Goal: Task Accomplishment & Management: Manage account settings

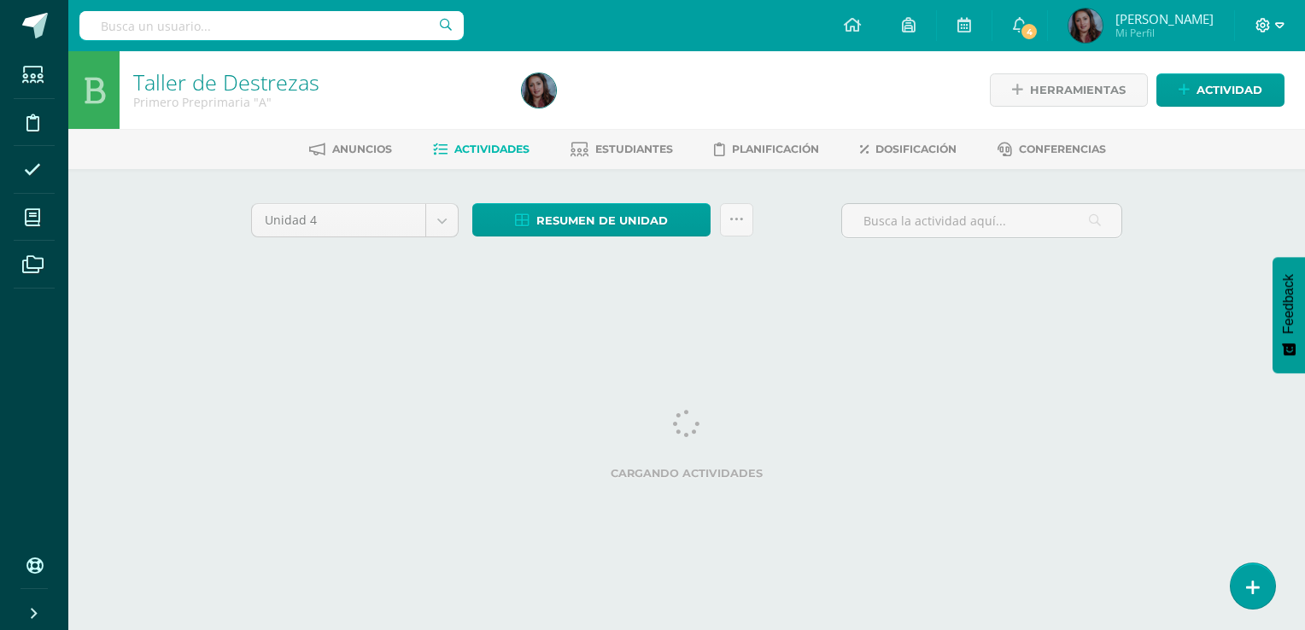
click at [1273, 26] on span at bounding box center [1269, 25] width 29 height 19
click at [1213, 97] on span "Configuración" at bounding box center [1226, 91] width 79 height 16
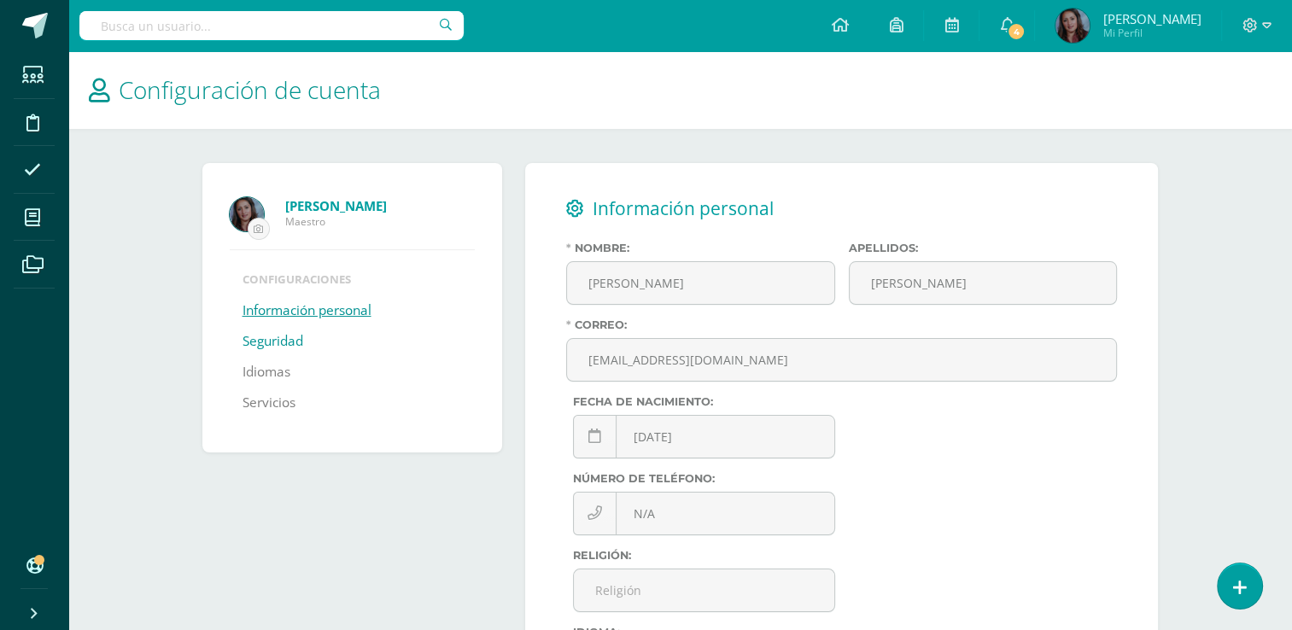
click at [283, 342] on link "Seguridad" at bounding box center [273, 341] width 61 height 31
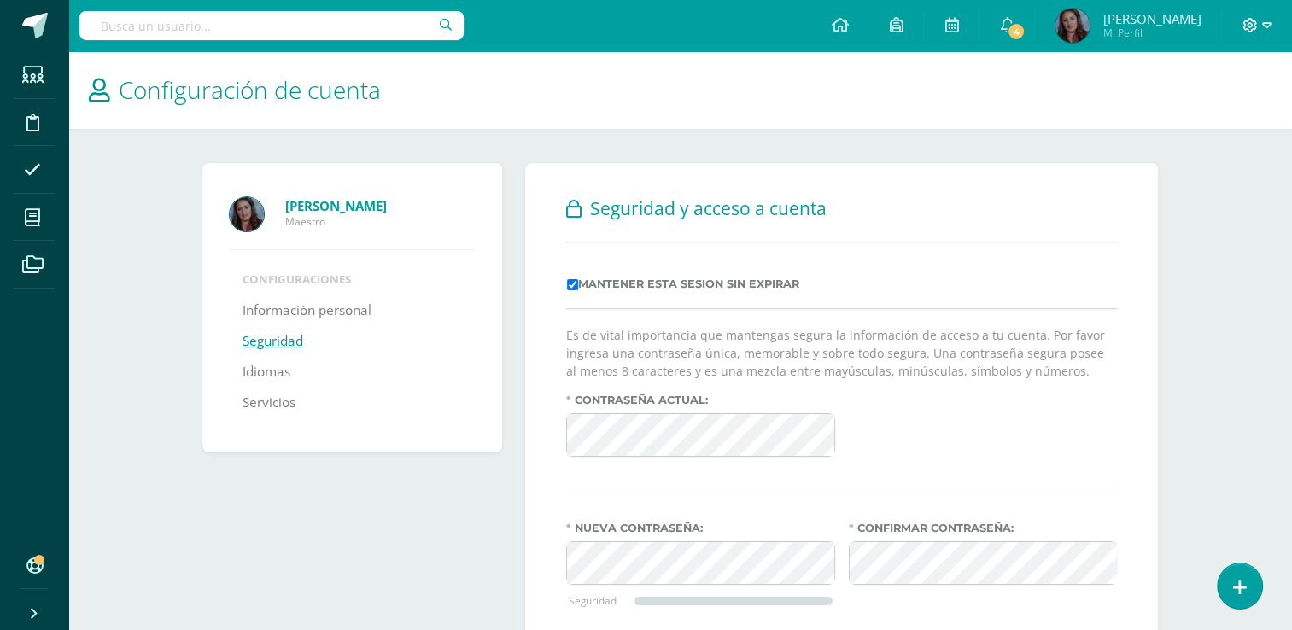
click at [1263, 29] on icon at bounding box center [1266, 25] width 9 height 15
click at [1222, 110] on span "Cerrar sesión" at bounding box center [1211, 116] width 77 height 16
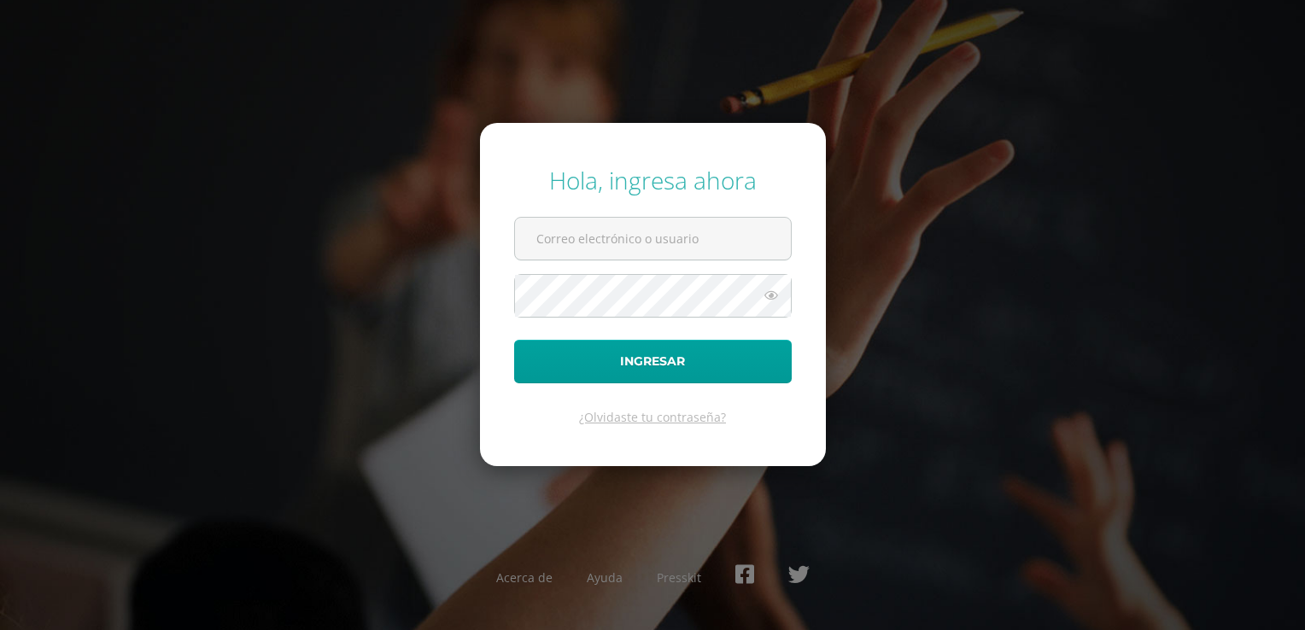
type input "[EMAIL_ADDRESS][DOMAIN_NAME]"
click at [781, 303] on icon at bounding box center [771, 295] width 22 height 20
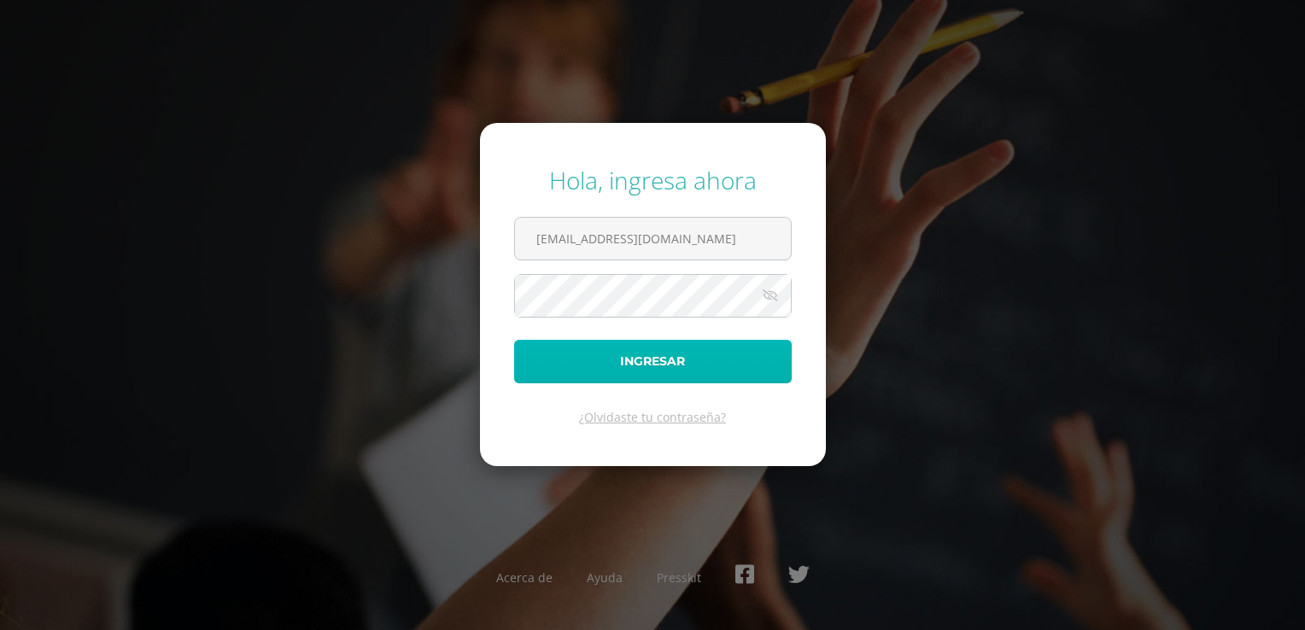
click at [686, 357] on button "Ingresar" at bounding box center [653, 362] width 278 height 44
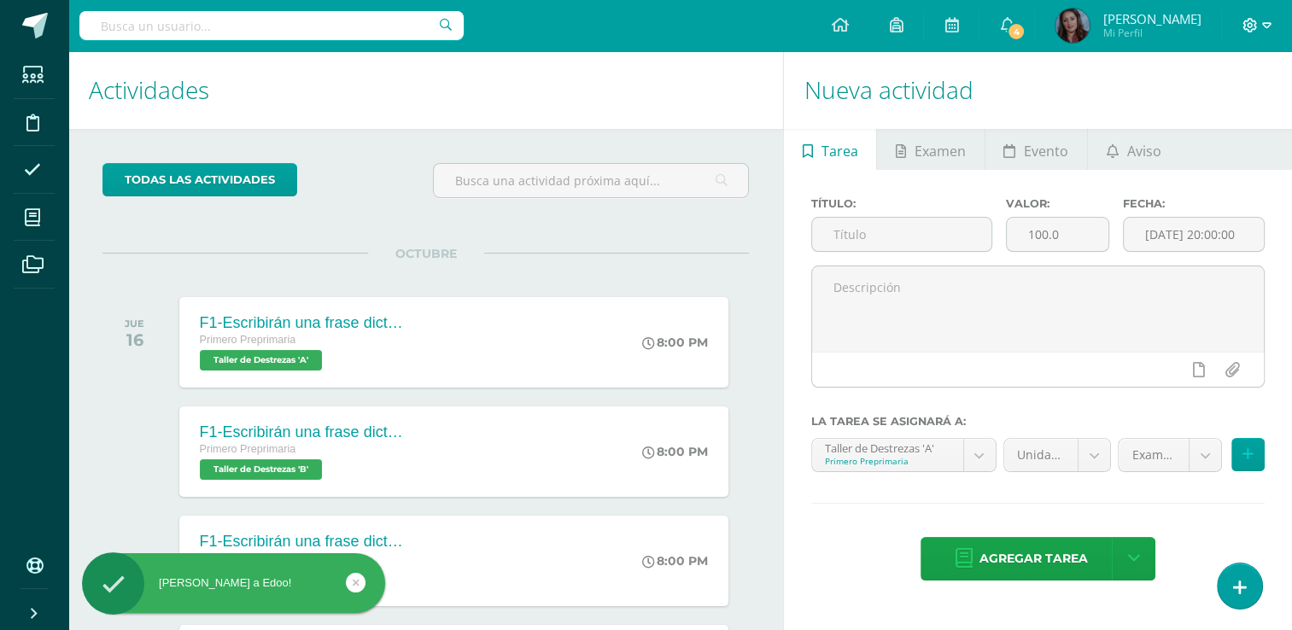
click at [1259, 22] on span at bounding box center [1256, 25] width 29 height 19
click at [1179, 93] on span "Configuración" at bounding box center [1213, 91] width 79 height 16
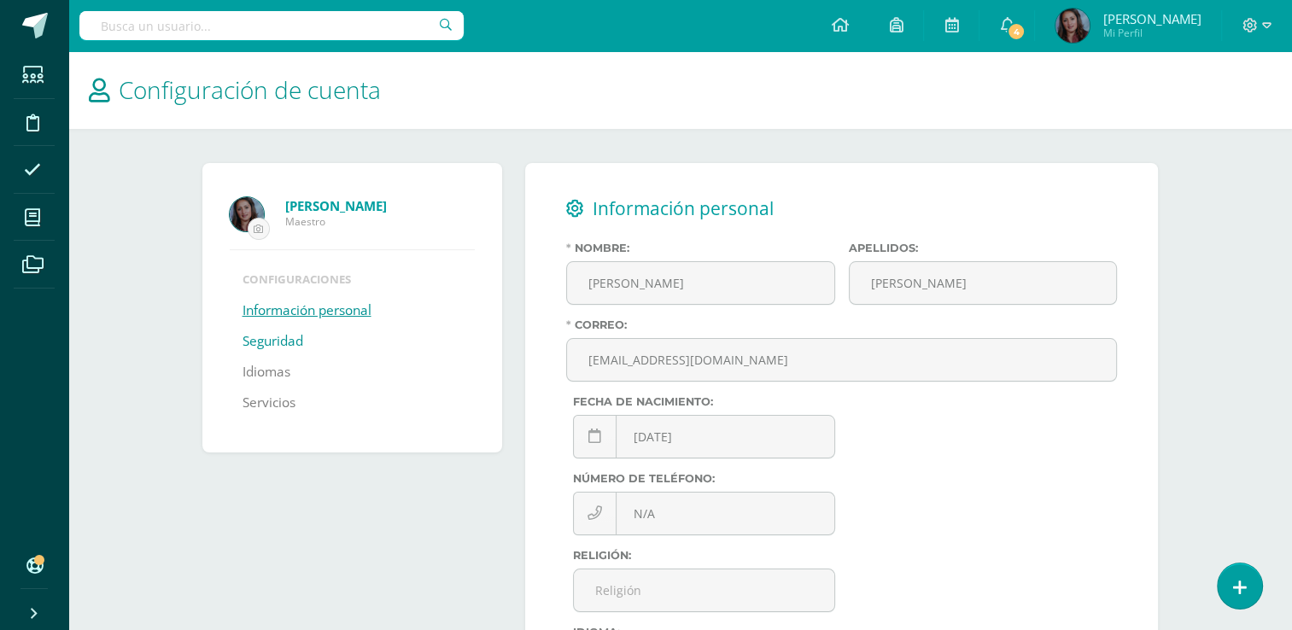
click at [249, 340] on link "Seguridad" at bounding box center [273, 341] width 61 height 31
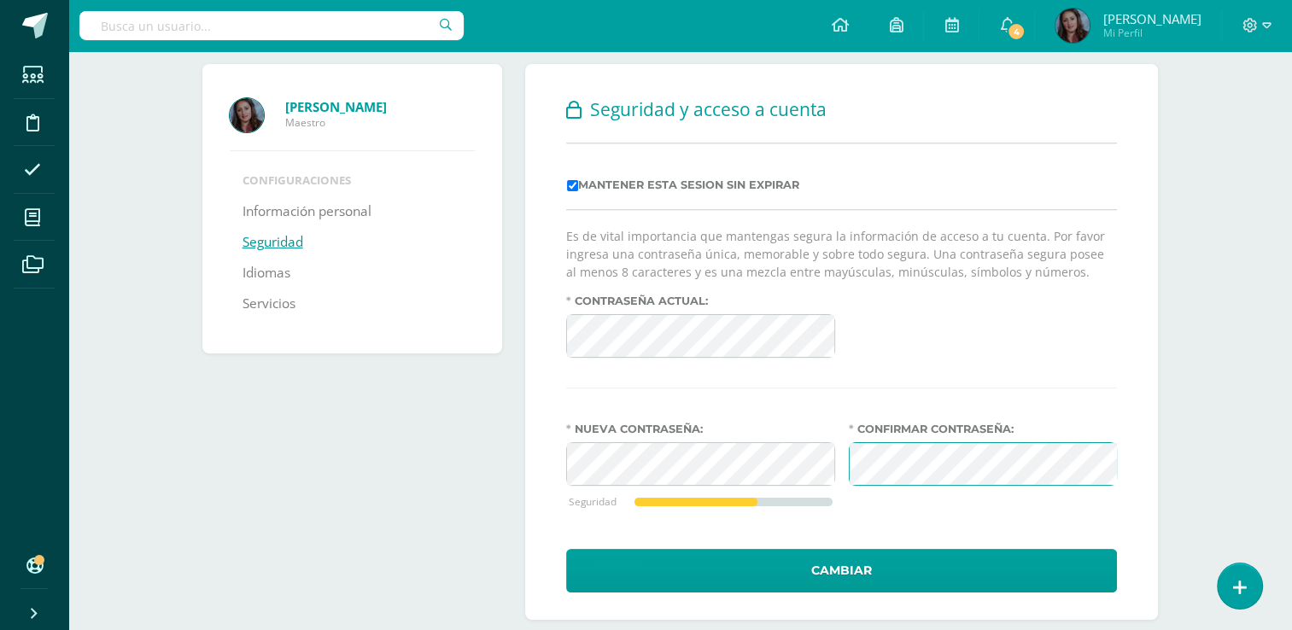
scroll to position [122, 0]
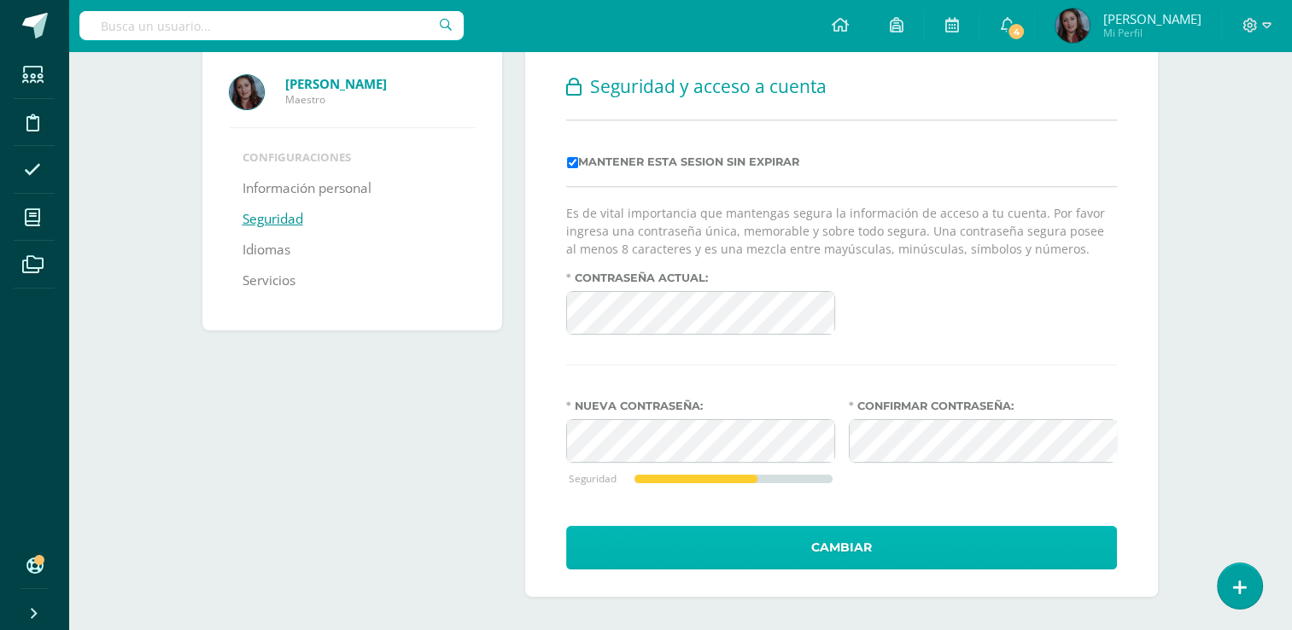
click at [895, 551] on button "Cambiar" at bounding box center [841, 548] width 551 height 44
